Goal: Task Accomplishment & Management: Use online tool/utility

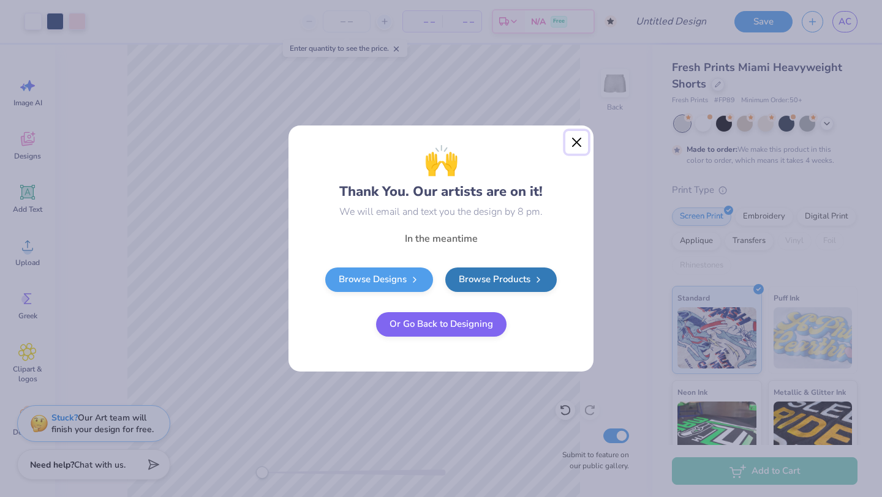
click at [434, 142] on button "Close" at bounding box center [576, 142] width 23 height 23
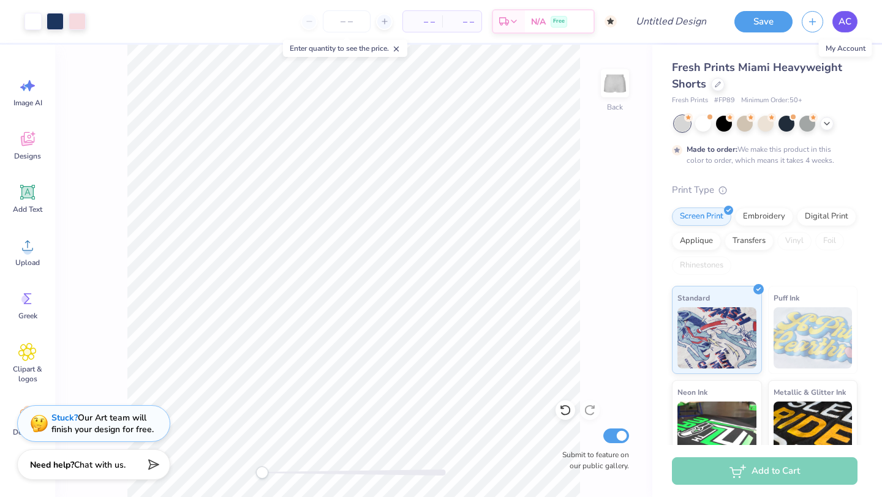
click at [434, 23] on link "AC" at bounding box center [844, 21] width 25 height 21
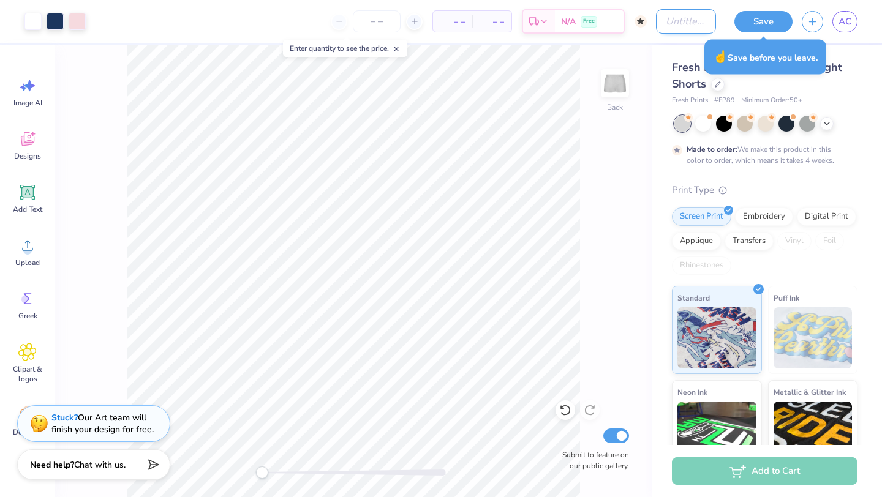
click at [434, 21] on div "Art colors – – Per Item – – Total Est. Delivery N/A Free Design Title Save AC" at bounding box center [441, 21] width 882 height 43
click at [434, 23] on input "parke x board" at bounding box center [686, 21] width 60 height 24
type input "shorts parke x board"
click at [434, 17] on button "Save" at bounding box center [763, 19] width 58 height 21
click at [434, 22] on span "AC" at bounding box center [844, 22] width 13 height 14
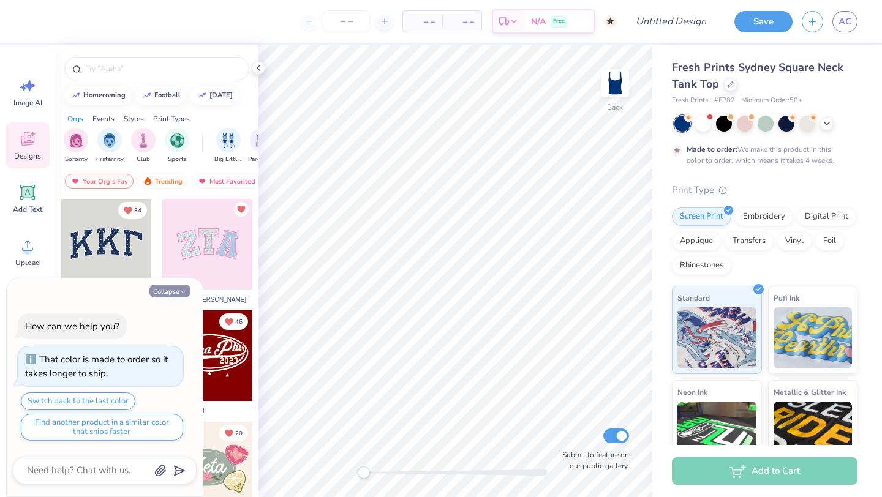
click at [174, 292] on button "Collapse" at bounding box center [169, 291] width 41 height 13
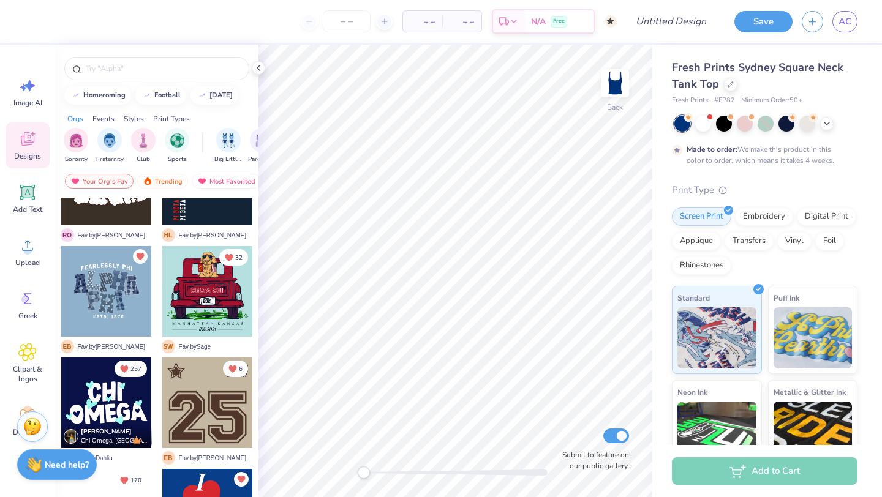
scroll to position [406, 0]
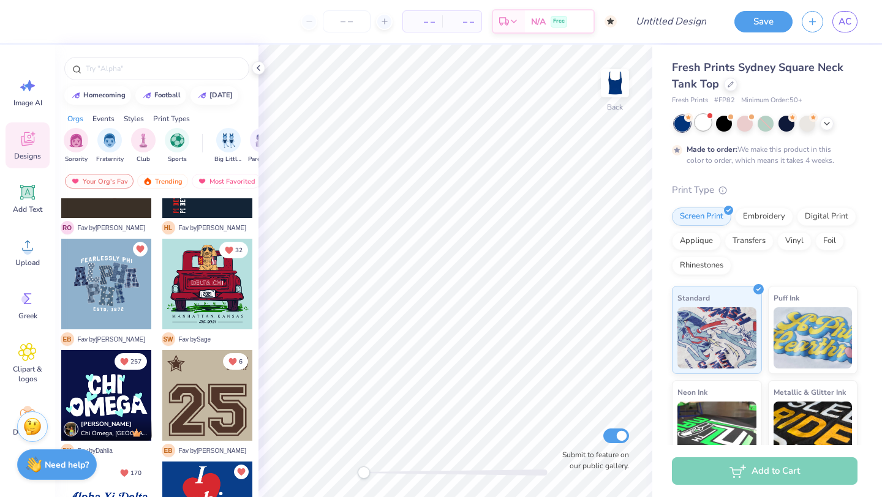
click at [704, 123] on div at bounding box center [703, 123] width 16 height 16
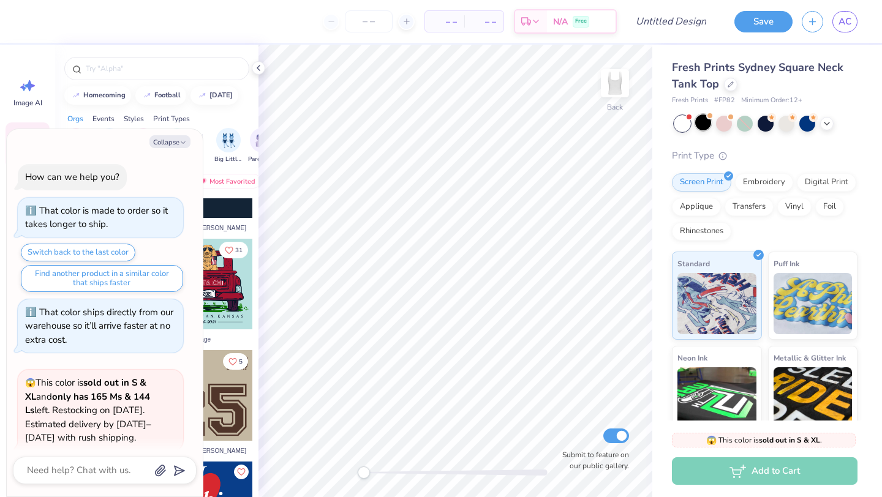
scroll to position [285, 0]
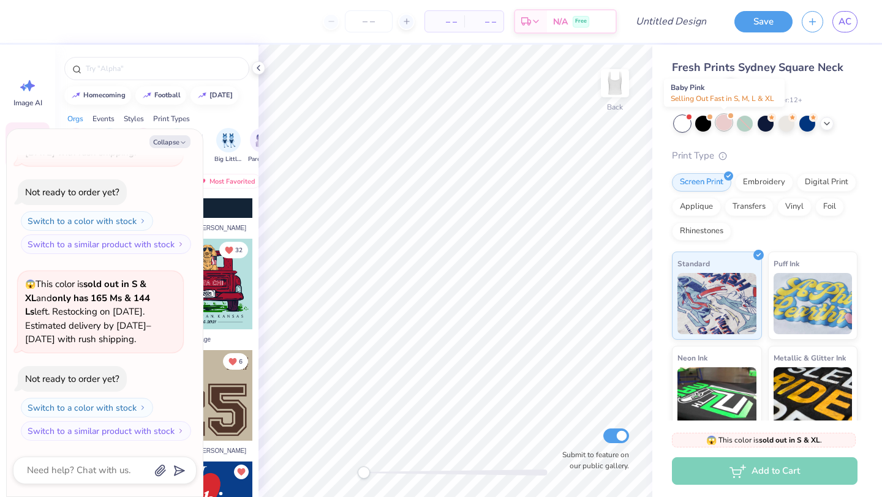
click at [720, 122] on div at bounding box center [724, 123] width 16 height 16
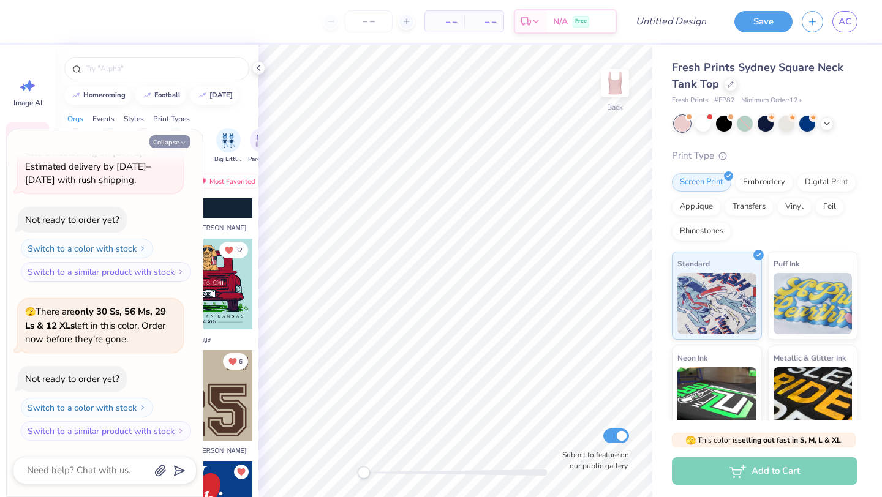
click at [171, 144] on button "Collapse" at bounding box center [169, 141] width 41 height 13
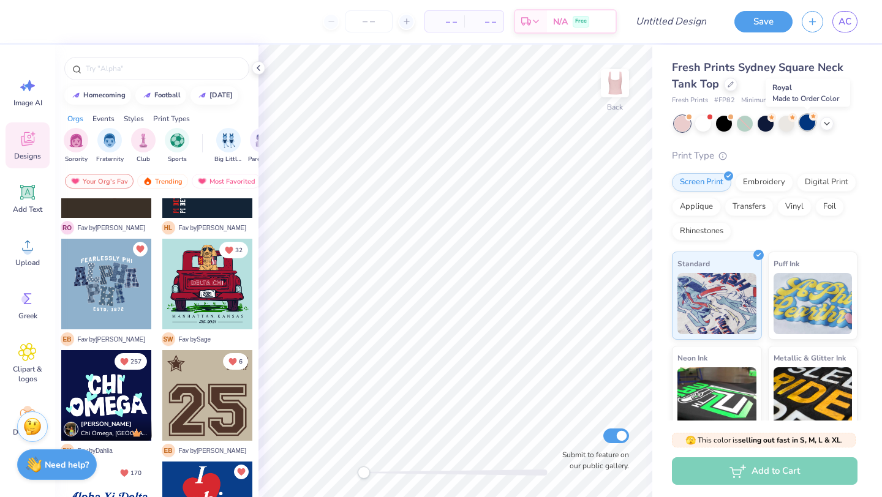
click at [806, 127] on div at bounding box center [807, 123] width 16 height 16
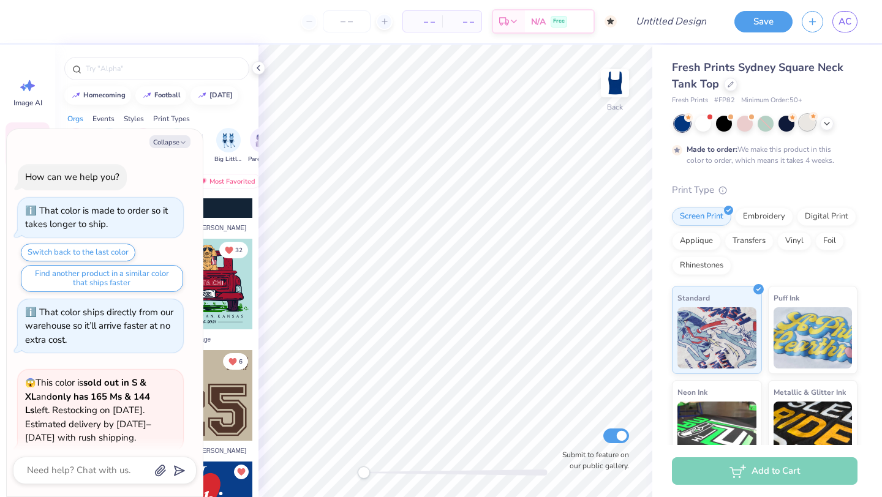
scroll to position [546, 0]
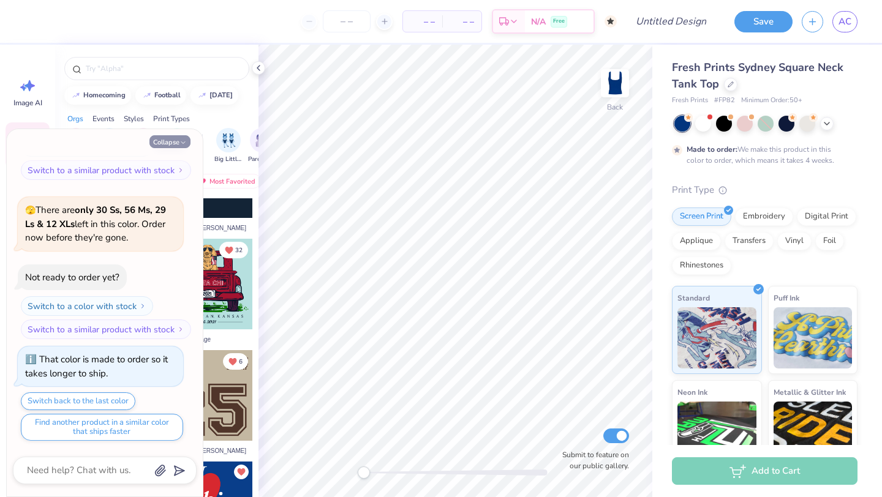
click at [179, 144] on icon "button" at bounding box center [182, 142] width 7 height 7
type textarea "x"
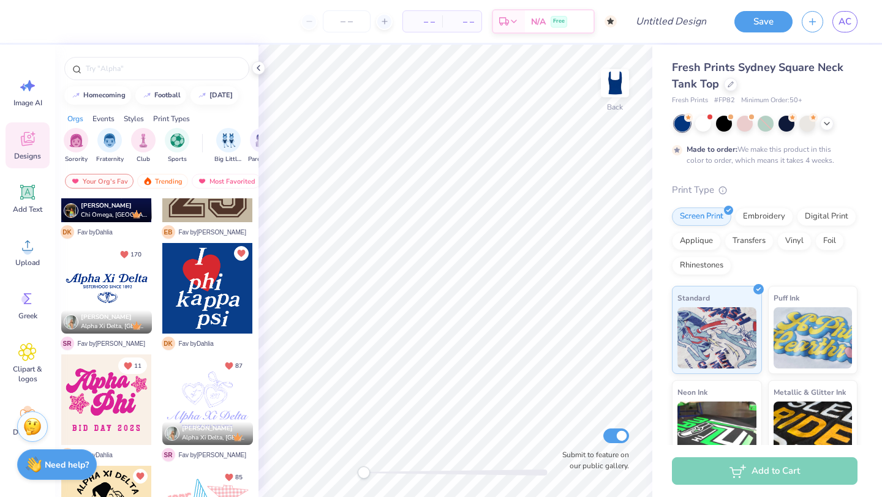
scroll to position [624, 0]
click at [123, 297] on div at bounding box center [106, 289] width 91 height 91
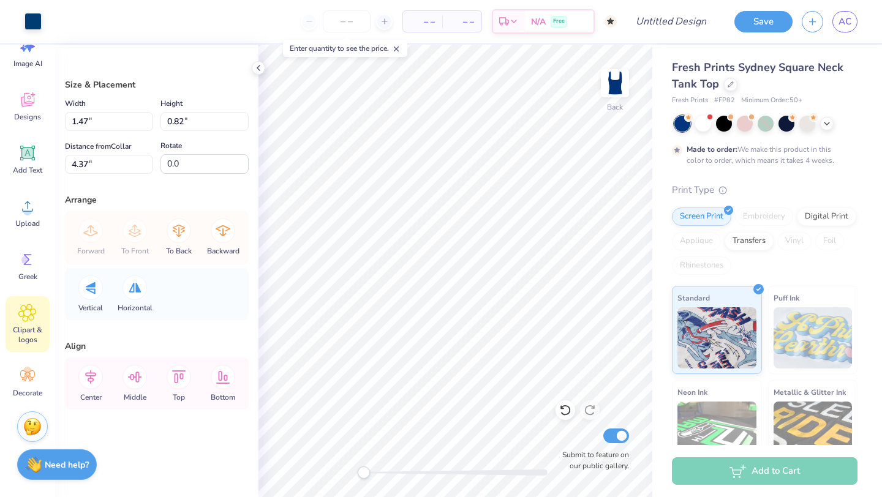
scroll to position [0, 0]
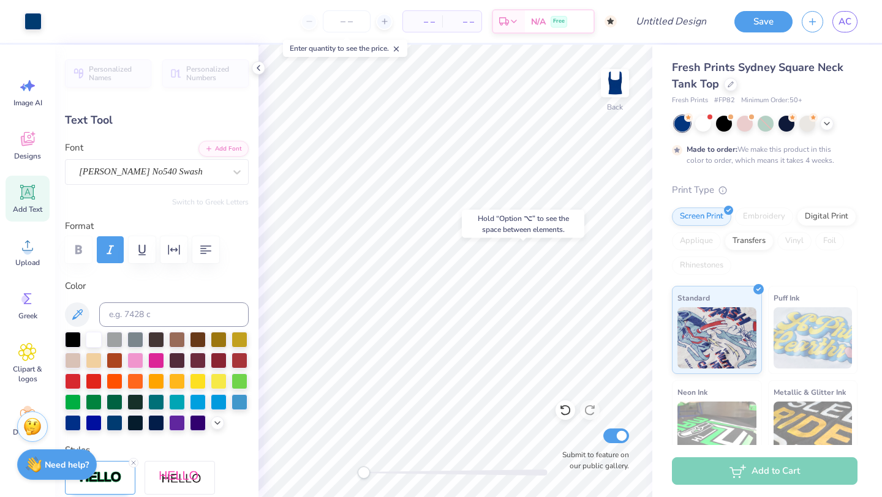
type input "0.0"
type input "3.64"
type input "0.24"
type input "3.86"
click at [565, 414] on icon at bounding box center [565, 410] width 12 height 12
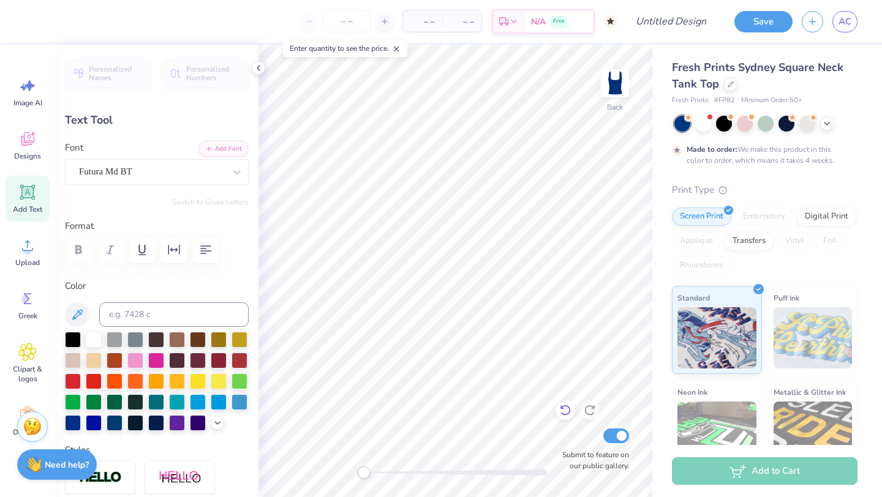
click at [565, 414] on icon at bounding box center [565, 410] width 12 height 12
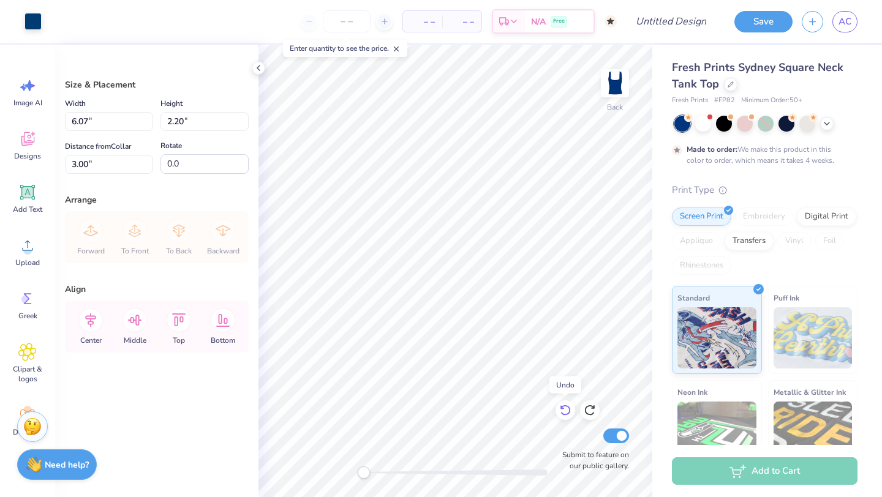
click at [565, 414] on icon at bounding box center [565, 410] width 12 height 12
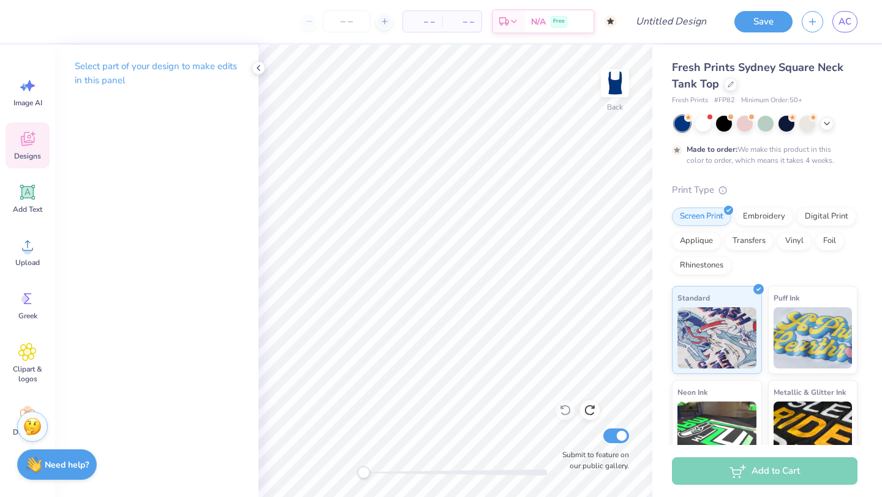
click at [21, 149] on div "Designs" at bounding box center [28, 145] width 44 height 46
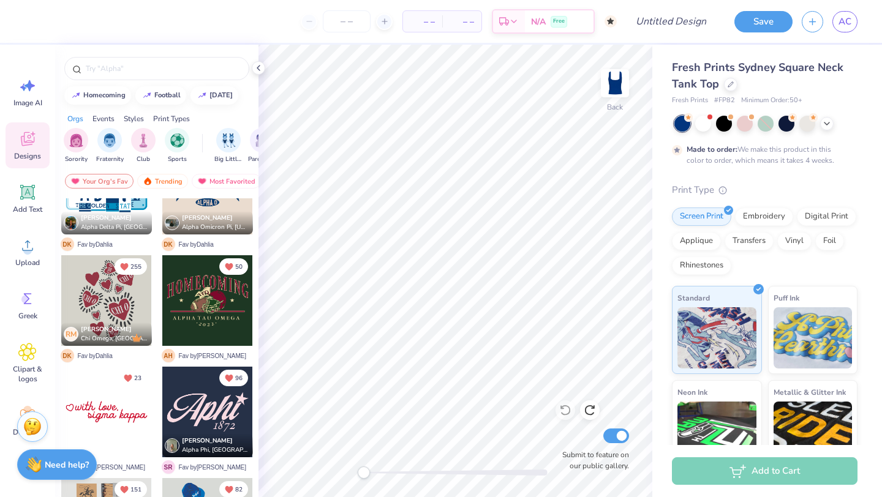
scroll to position [1063, 0]
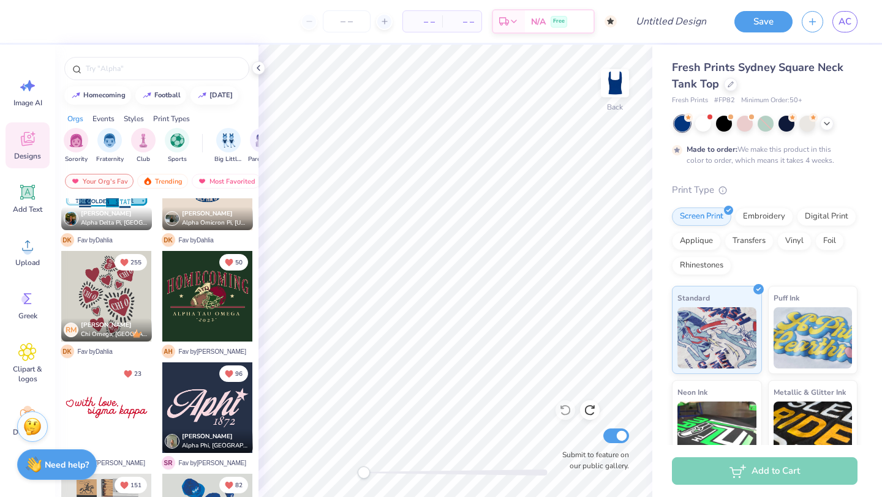
click at [197, 389] on div at bounding box center [207, 408] width 91 height 91
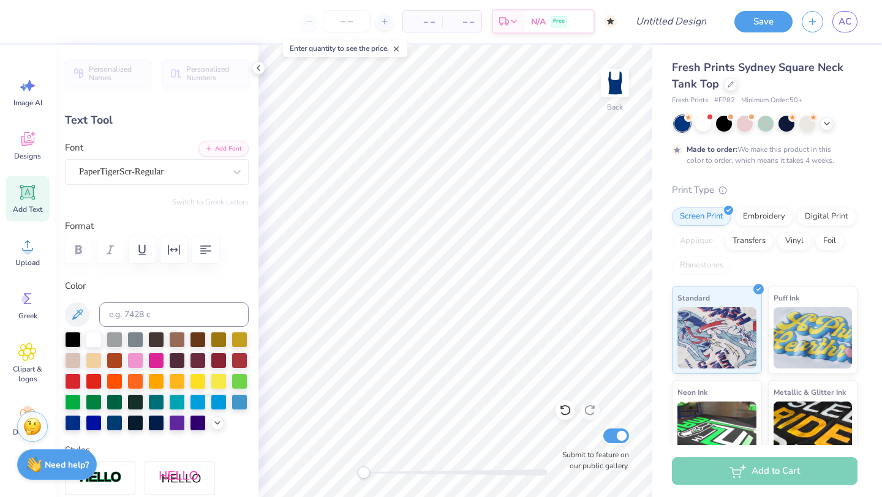
scroll to position [0, 2]
type textarea "N'[PERSON_NAME]"
type input "7.03"
type input "1.07"
type input "3.91"
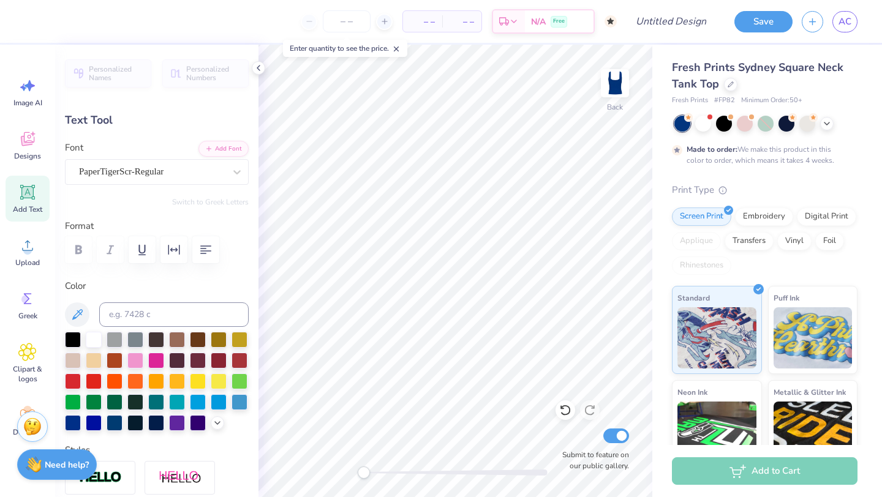
type input "5.98"
type input "0.91"
type input "1.30"
type input "5.09"
type input "0.78"
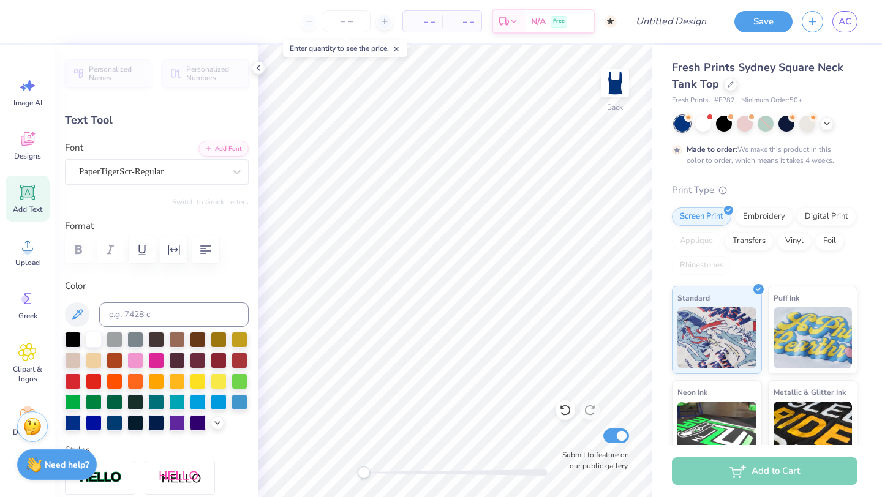
type input "1.39"
type input "5.09"
type input "0.78"
type input "1.46"
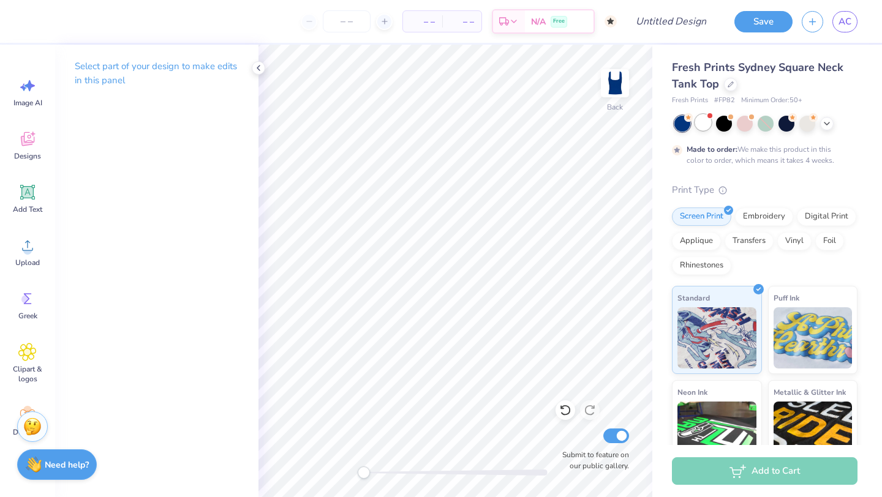
click at [707, 116] on span at bounding box center [709, 116] width 7 height 7
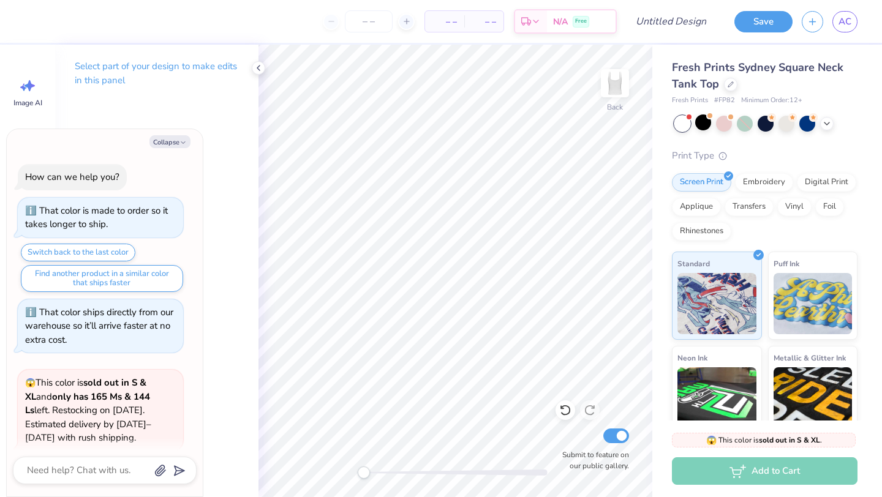
scroll to position [794, 0]
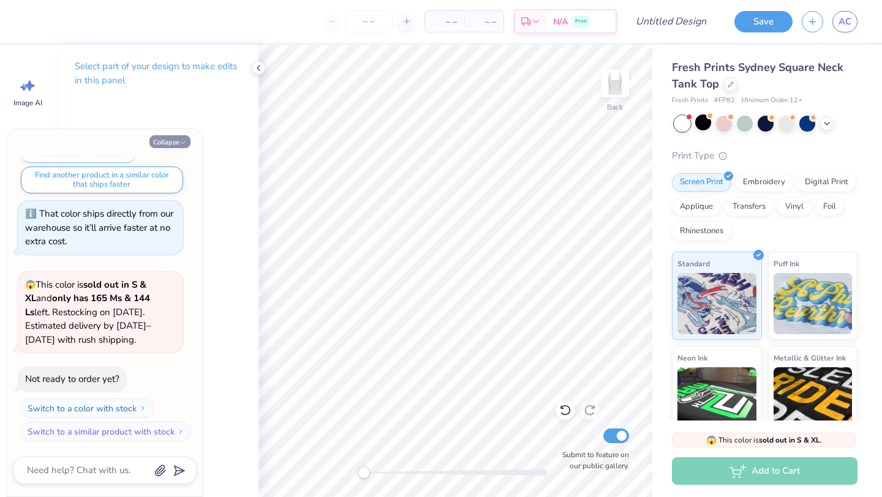
click at [169, 140] on button "Collapse" at bounding box center [169, 141] width 41 height 13
type textarea "x"
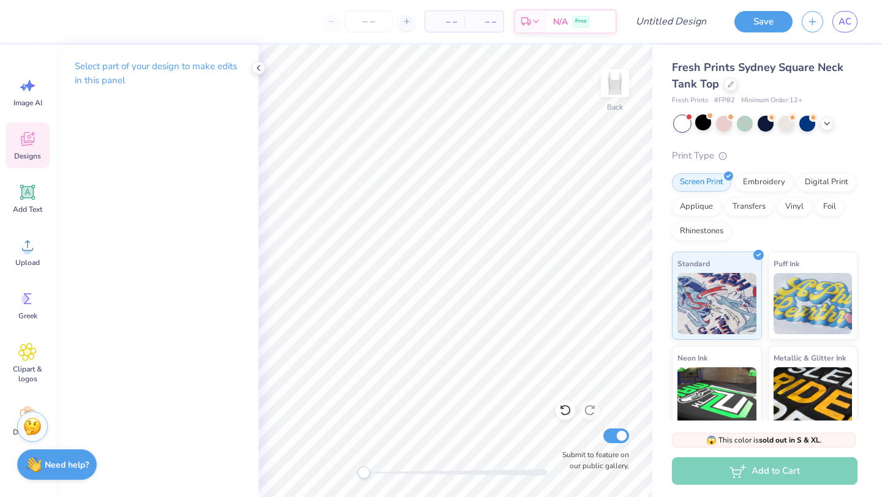
click at [32, 139] on icon at bounding box center [27, 139] width 18 height 18
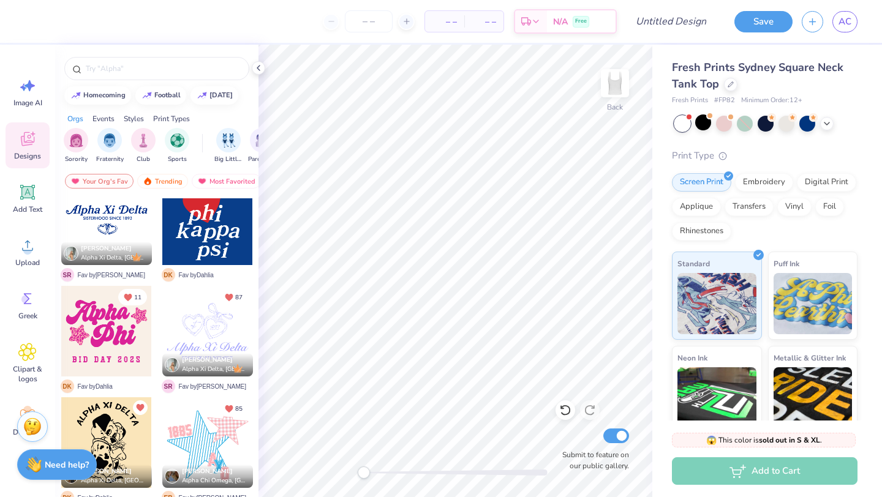
scroll to position [693, 0]
click at [205, 344] on div at bounding box center [207, 332] width 91 height 91
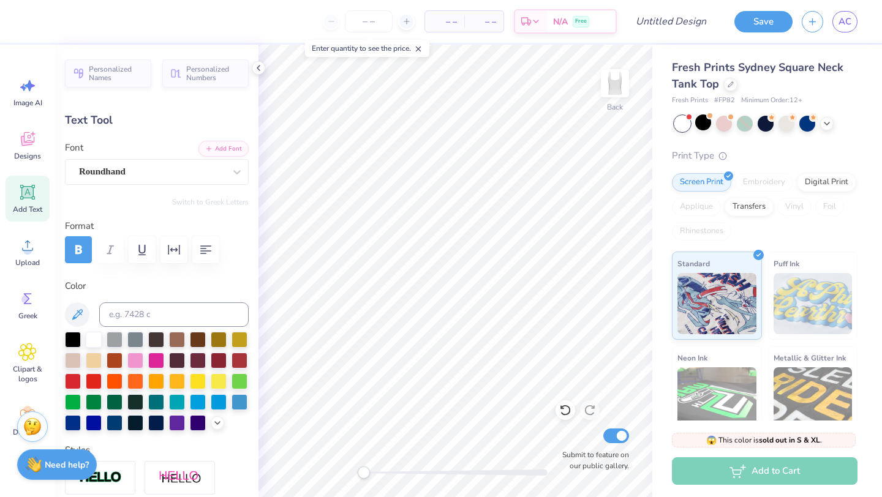
scroll to position [0, 1]
type textarea "A"
type textarea "N'[PERSON_NAME] 165"
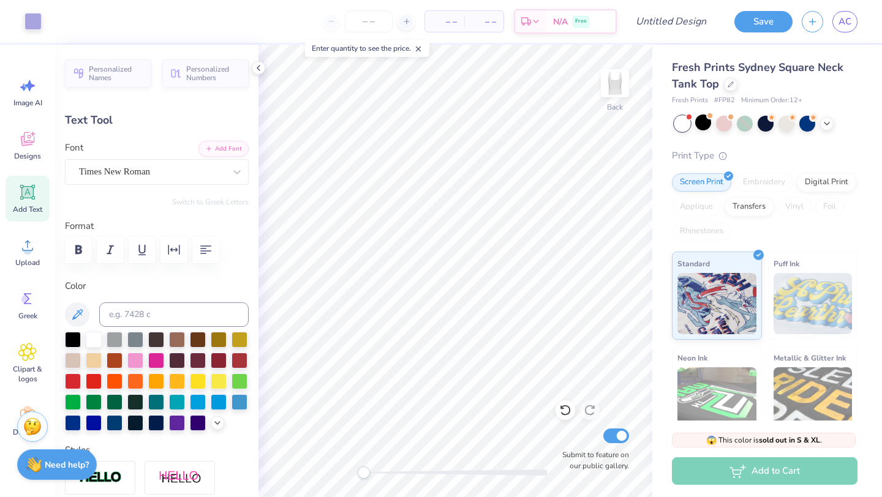
type input "3.83"
type input "0.21"
type input "7.00"
type textarea "("
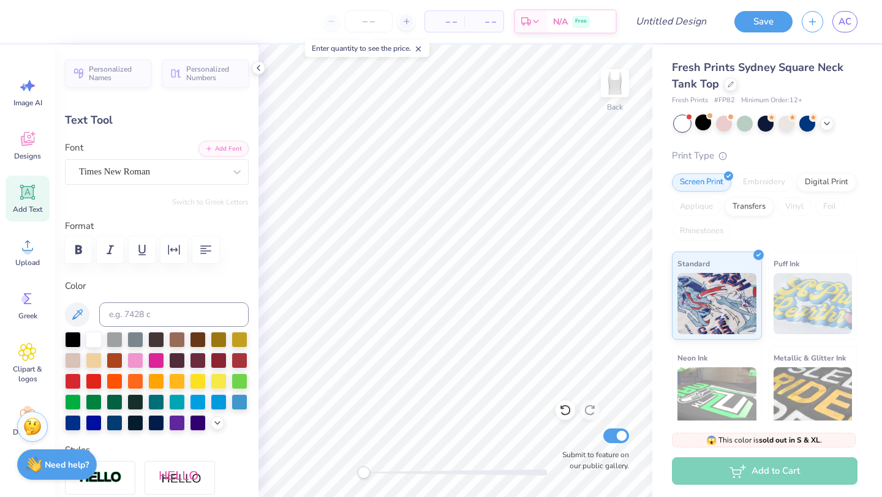
type textarea "position"
type input "0.75"
type input "0.36"
type input "4.65"
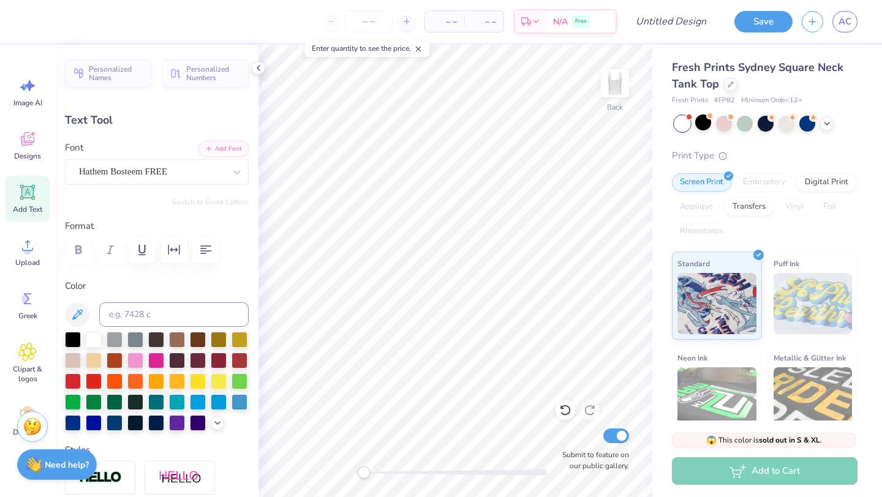
type textarea "2025.."
type input "0.80"
type input "0.63"
type input "4.30"
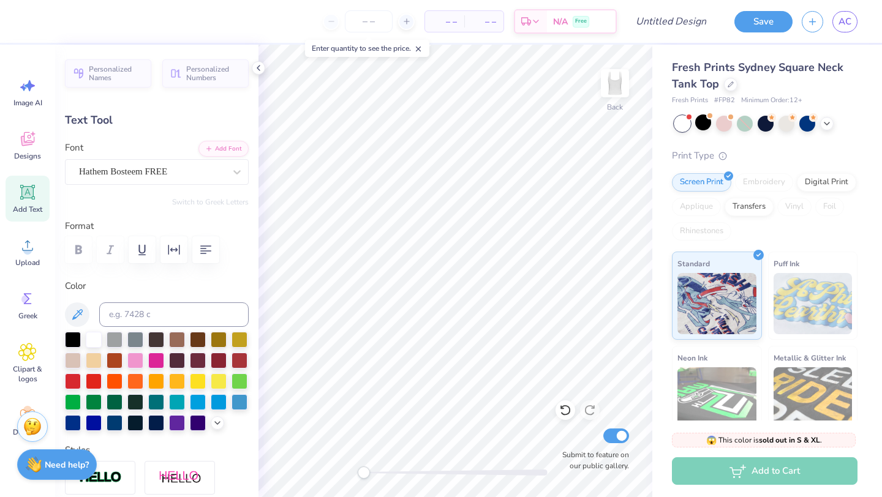
scroll to position [0, 1]
type textarea "fall board."
type input "1.04"
type input "1.09"
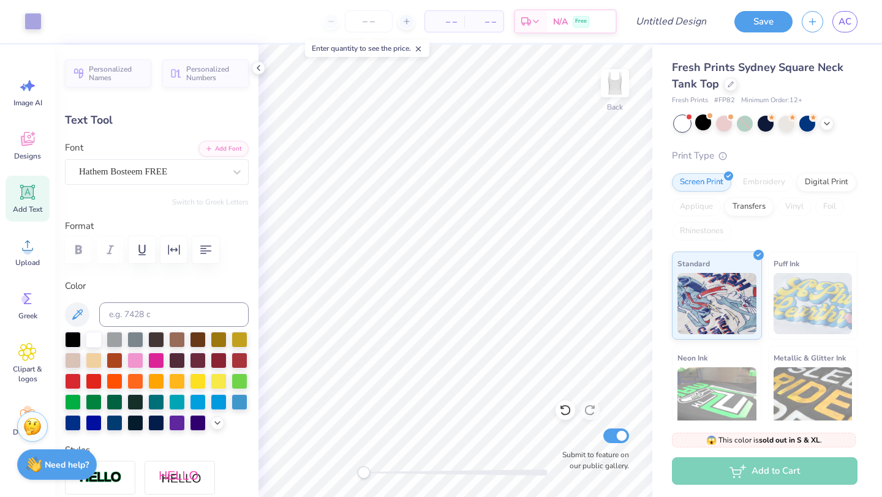
type input "4.15"
type input "0.62"
type input "0.65"
type input "4.34"
type input "0.95"
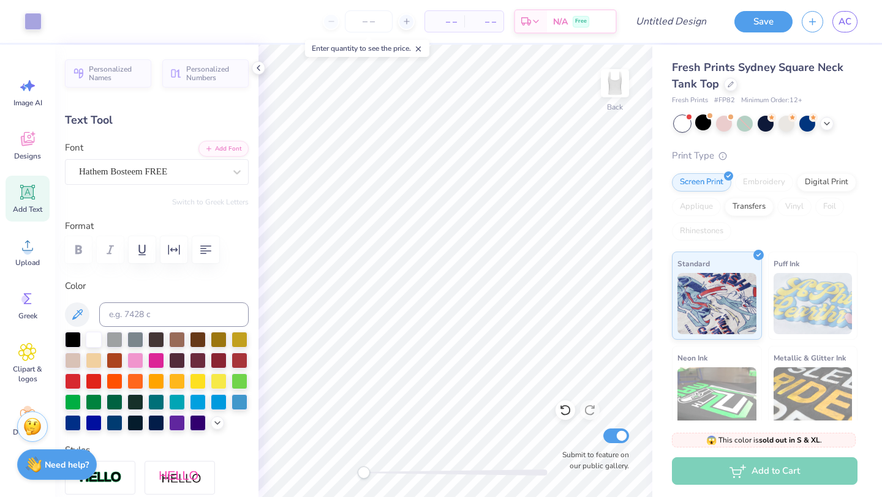
type input "0.36"
type input "4.65"
type input "0.62"
type input "0.65"
type input "4.34"
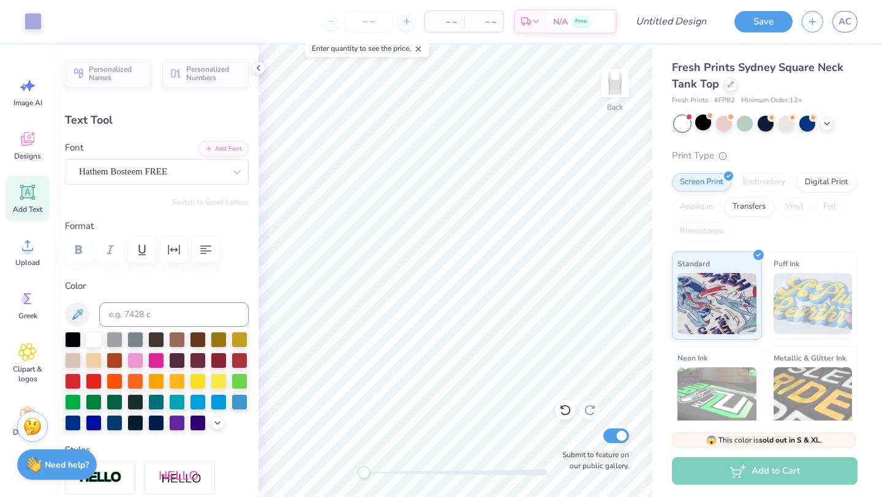
type input "6.86"
type input "0.90"
type input "5.95"
type input "0.94"
type input "0.27"
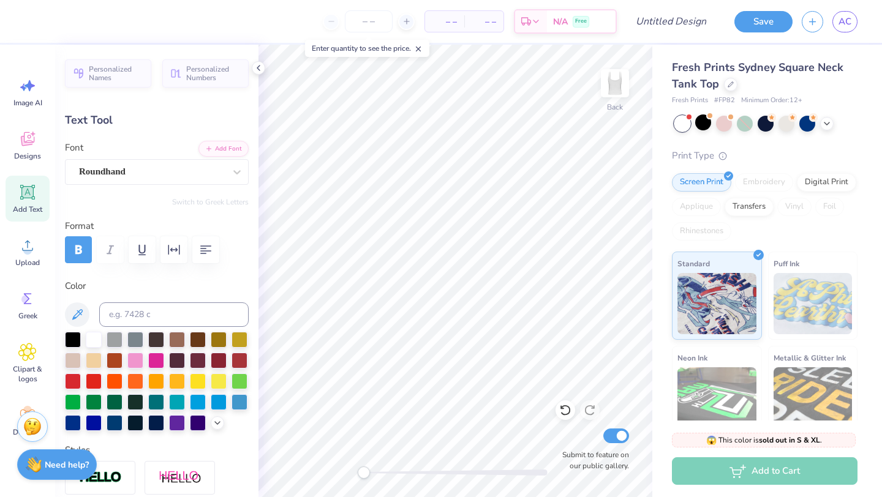
type input "6.99"
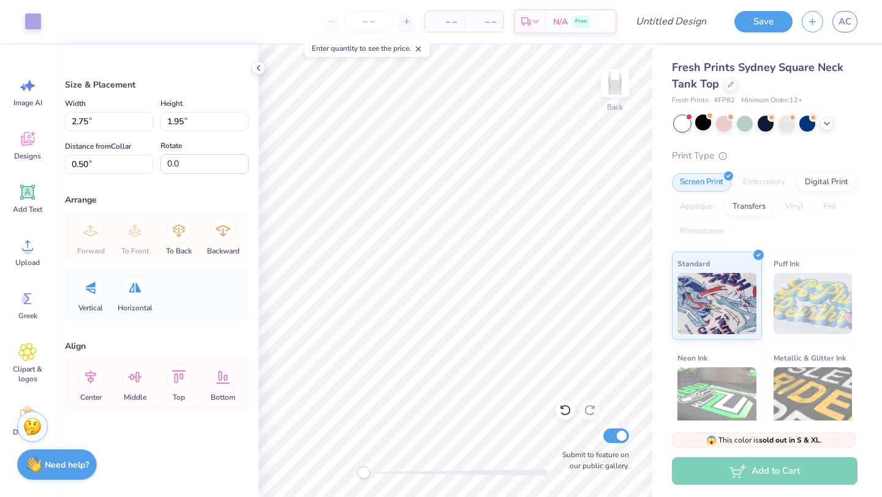
type input "2.75"
type input "1.95"
click at [661, 247] on div "Fresh Prints Sydney Square Neck Tank Top Fresh Prints # FP82 Minimum Order: 12 …" at bounding box center [767, 287] width 230 height 484
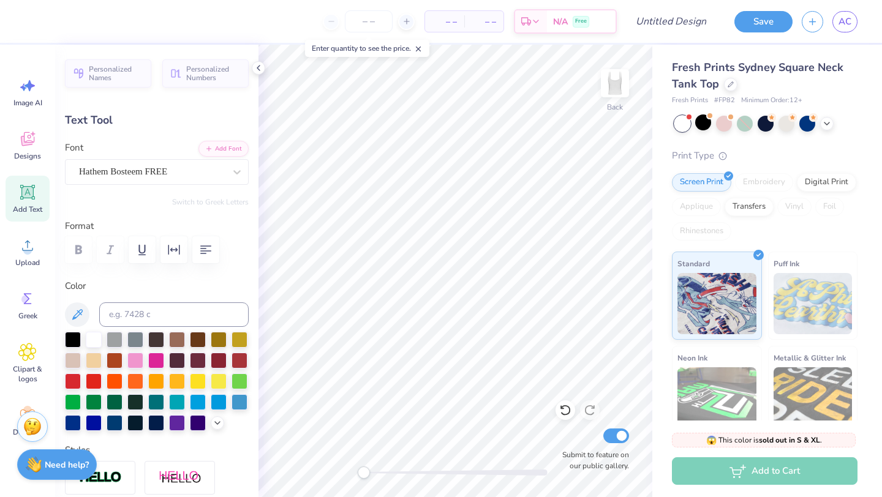
type input "0.62"
type input "0.65"
type input "1.84"
type input "6.86"
type input "0.90"
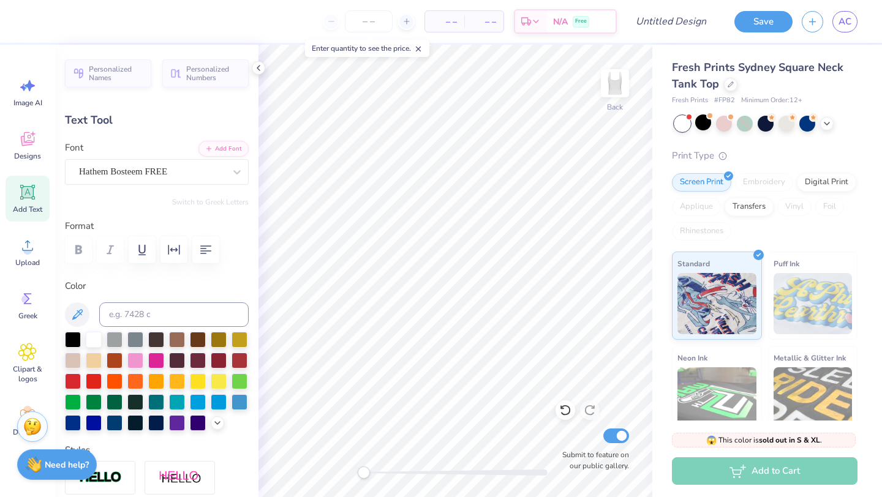
type input "3.37"
type input "5.71"
type input "0.75"
type input "2.50"
type input "0.62"
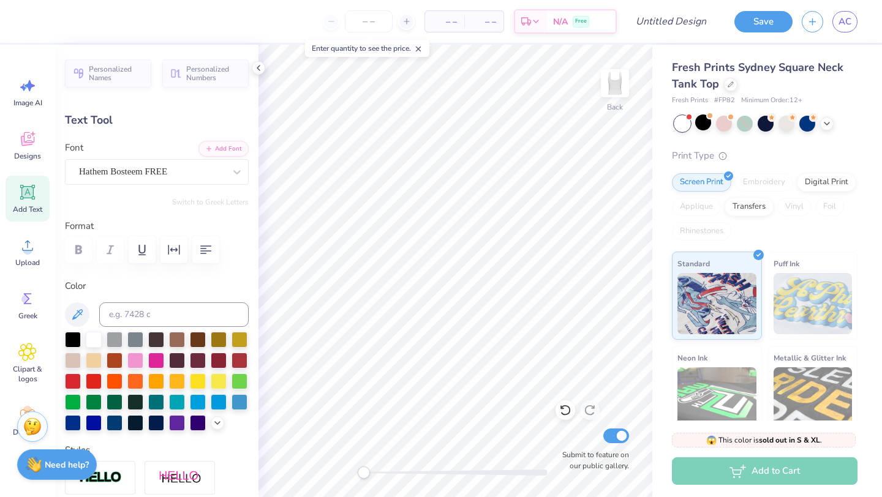
type input "0.65"
type input "1.48"
type input "0.94"
type input "0.27"
type input "4.44"
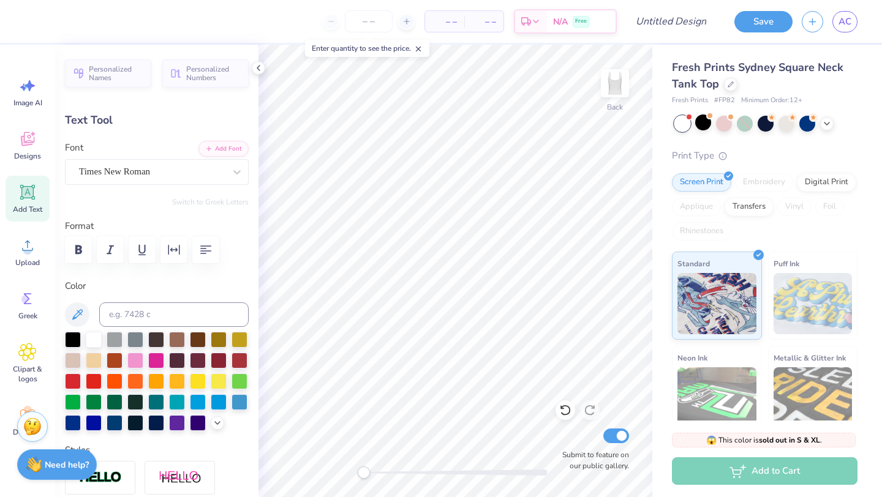
type input "0.62"
type input "0.65"
type input "1.48"
type input "0.34"
type input "0.36"
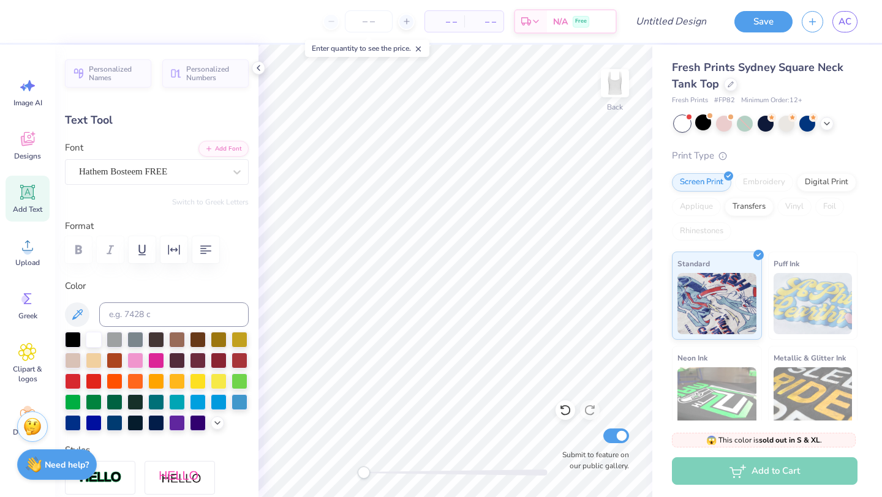
type input "1.46"
type input "0.37"
type input "0.39"
type input "1.48"
type input "0.48"
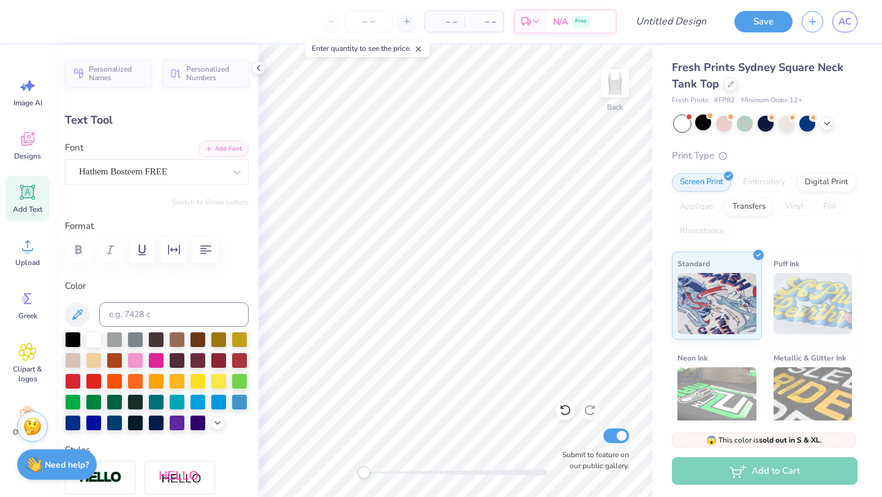
type input "0.51"
type input "1.36"
type input "0.95"
type input "0.36"
type input "1.67"
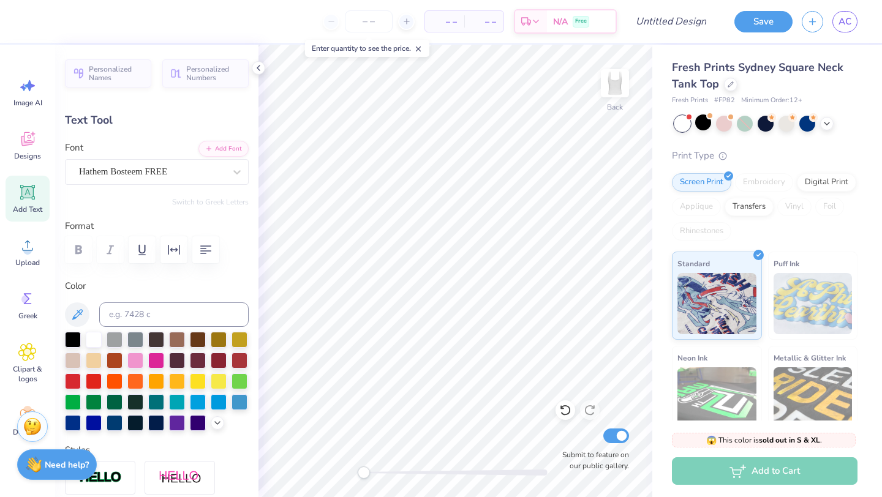
type input "0.54"
type input "0.20"
type input "5.71"
type input "0.75"
type input "2.45"
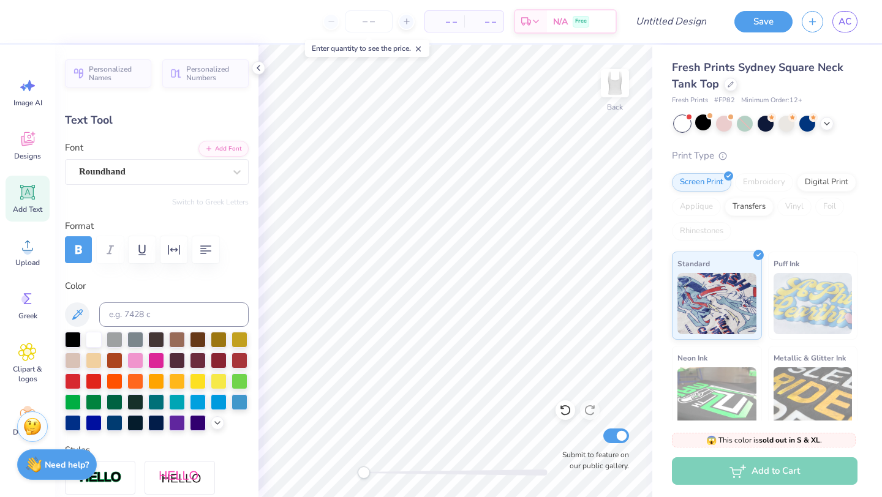
type input "4.55"
type input "0.60"
type input "2.41"
type input "0.94"
type input "0.27"
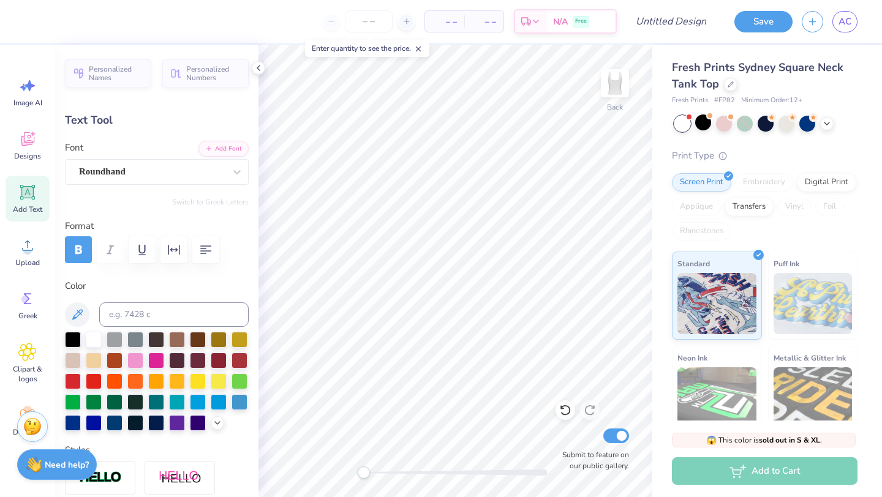
type input "3.21"
type input "0.69"
type input "0.20"
type input "2.99"
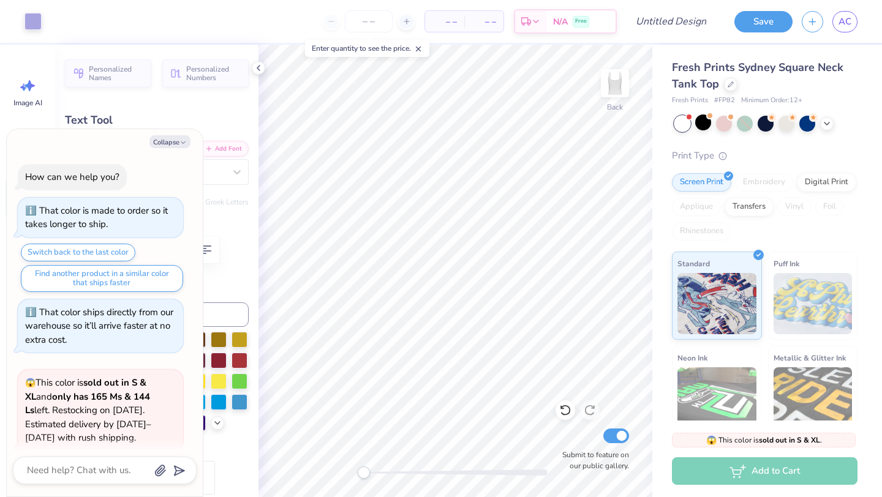
type textarea "x"
